Goal: Task Accomplishment & Management: Complete application form

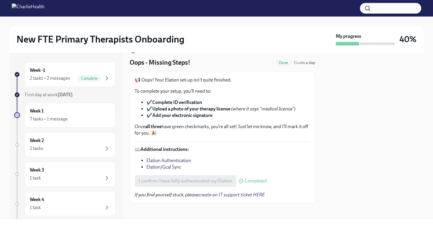
scroll to position [19, 0]
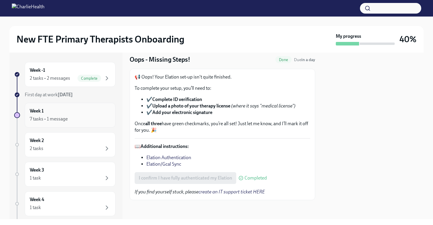
click at [65, 117] on div "7 tasks • 1 message" at bounding box center [49, 119] width 38 height 6
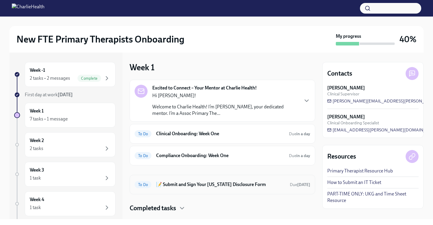
scroll to position [12, 0]
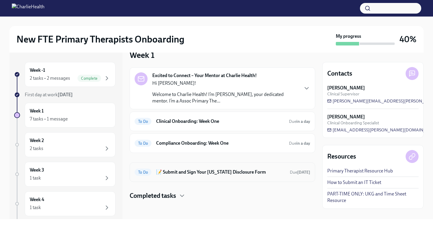
click at [229, 170] on h6 "📝 Submit and Sign Your [US_STATE] Disclosure Form" at bounding box center [220, 172] width 129 height 6
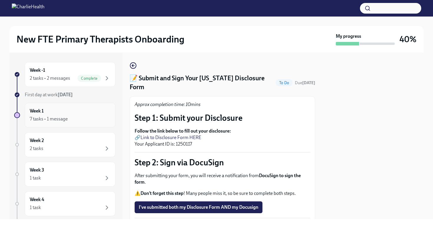
click at [39, 112] on h6 "Week 1" at bounding box center [37, 111] width 14 height 6
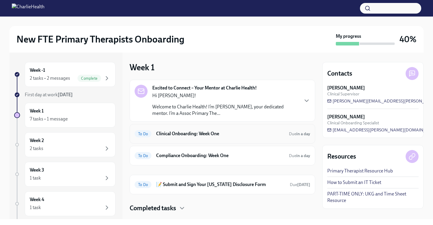
click at [244, 136] on h6 "Clinical Onboarding: Week One" at bounding box center [220, 133] width 128 height 6
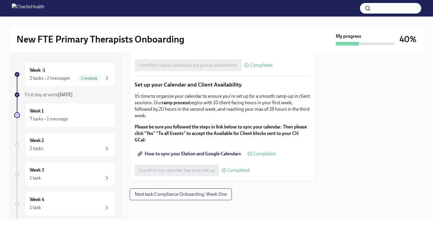
scroll to position [983, 0]
